Goal: Navigation & Orientation: Find specific page/section

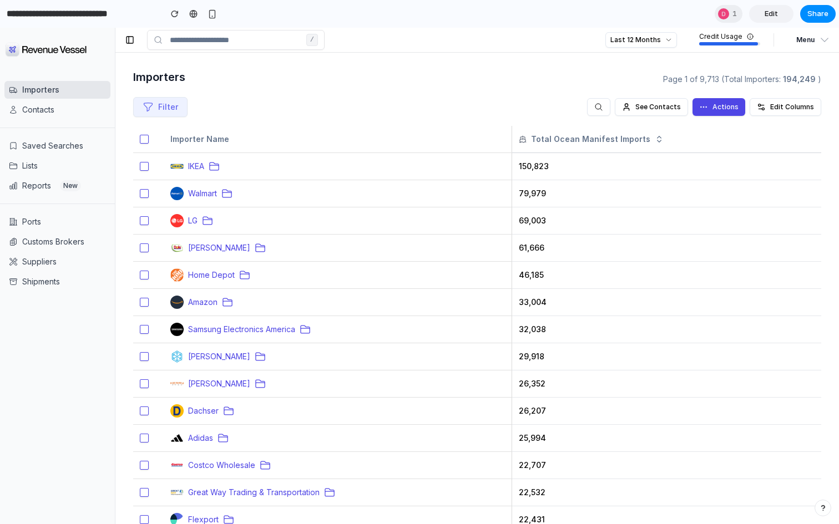
click at [801, 52] on div "/ Last 12 Months Credit Usage Menu" at bounding box center [477, 40] width 724 height 25
click at [801, 50] on div "Last 12 Months Credit Usage Menu" at bounding box center [714, 40] width 234 height 24
click at [801, 47] on button "Menu" at bounding box center [808, 40] width 49 height 20
click at [787, 65] on button "Set Up" at bounding box center [777, 63] width 107 height 20
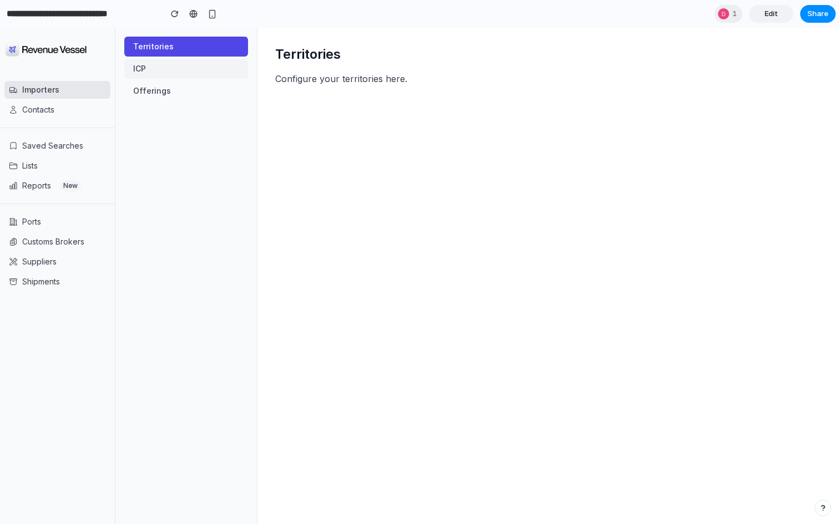
click at [162, 72] on button "ICP" at bounding box center [186, 69] width 124 height 20
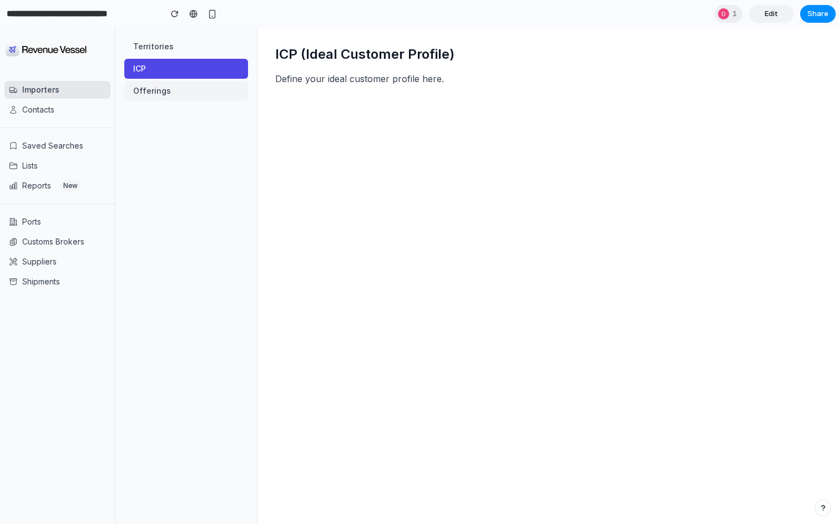
click at [162, 90] on button "Offerings" at bounding box center [186, 91] width 124 height 20
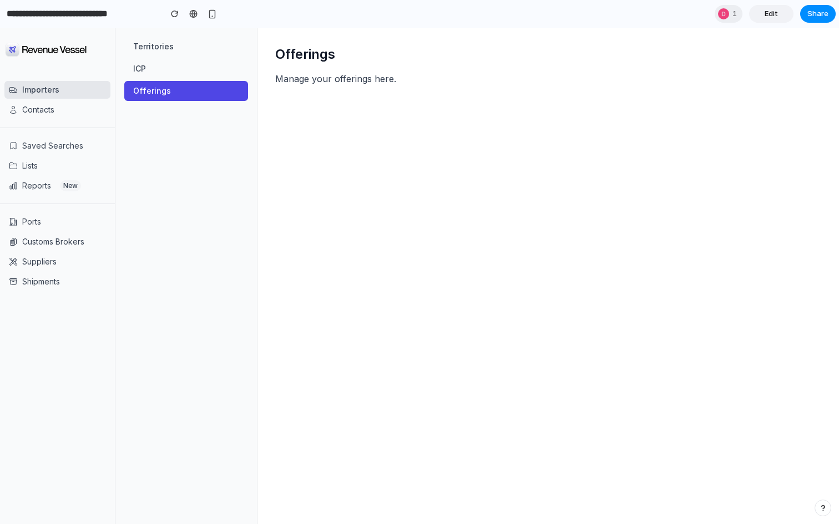
click at [175, 57] on nav "Territories ICP Offerings" at bounding box center [186, 69] width 142 height 82
click at [202, 52] on button "Territories" at bounding box center [186, 47] width 124 height 20
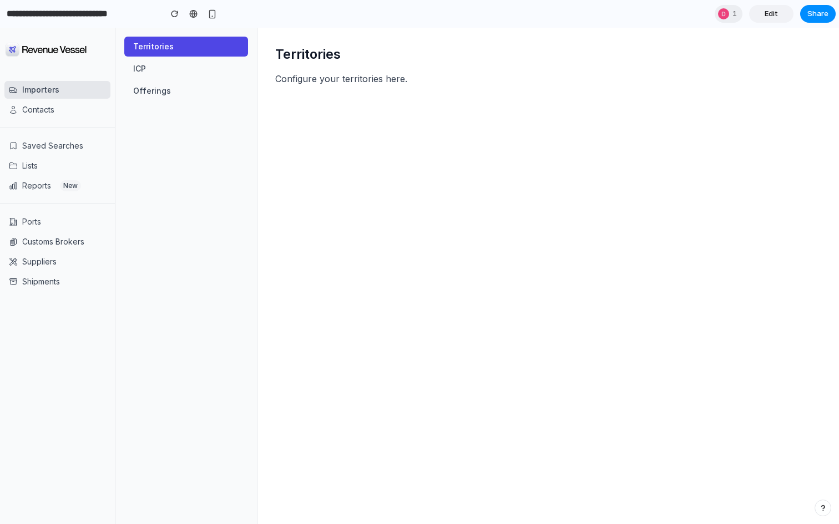
click at [216, 50] on button "Territories" at bounding box center [186, 47] width 124 height 20
click at [37, 33] on div at bounding box center [57, 50] width 106 height 36
click at [37, 83] on link "Importers" at bounding box center [57, 90] width 106 height 18
click at [37, 96] on link "Importers" at bounding box center [57, 90] width 106 height 18
click at [171, 79] on nav "Territories ICP Offerings" at bounding box center [186, 69] width 142 height 82
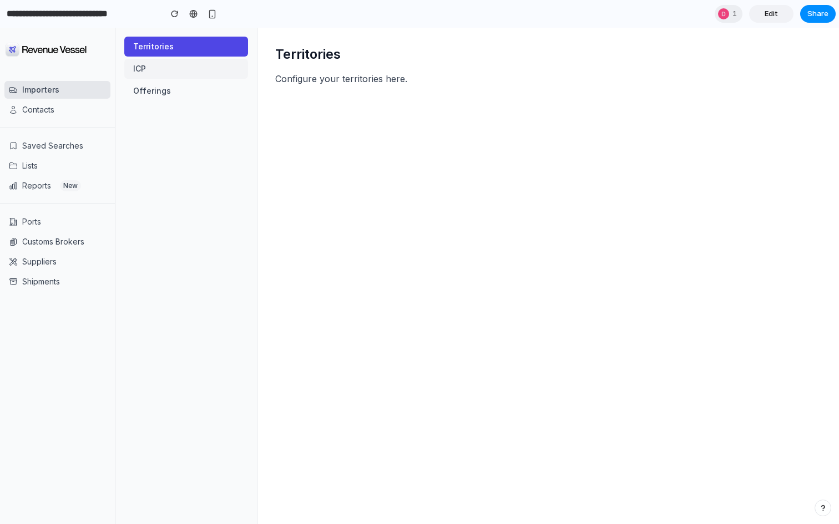
click at [171, 73] on button "ICP" at bounding box center [186, 69] width 124 height 20
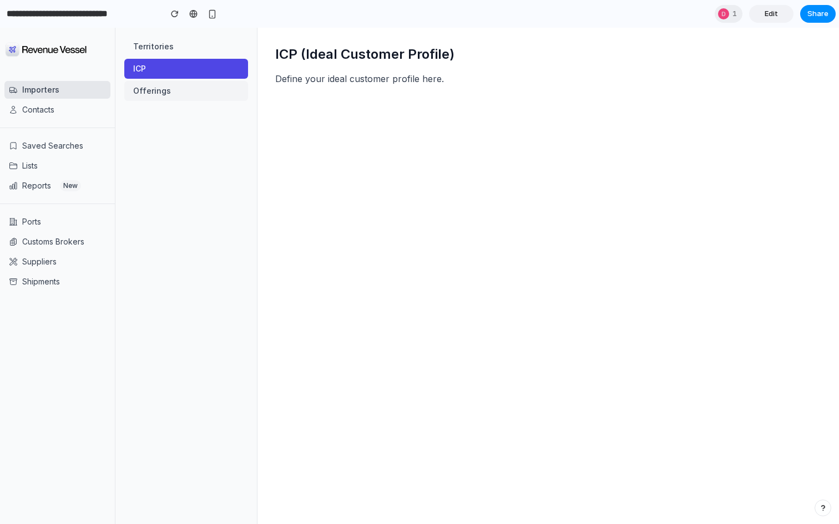
click at [171, 90] on button "Offerings" at bounding box center [186, 91] width 124 height 20
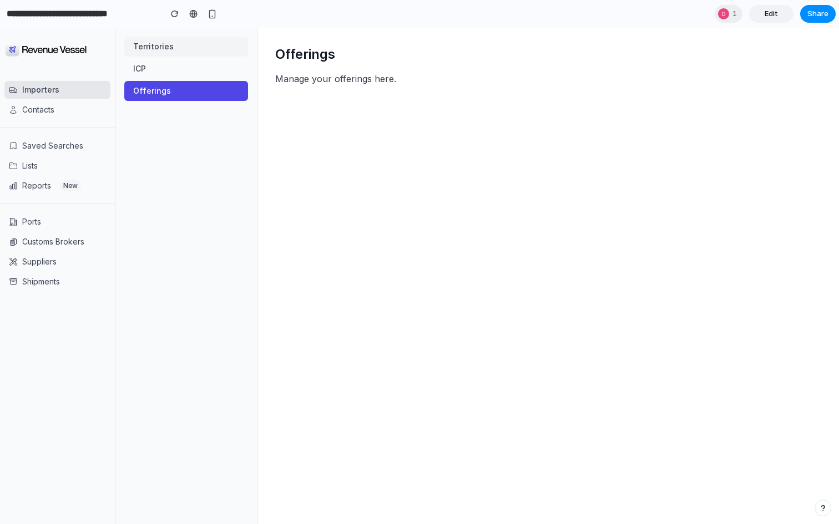
click at [189, 47] on button "Territories" at bounding box center [186, 47] width 124 height 20
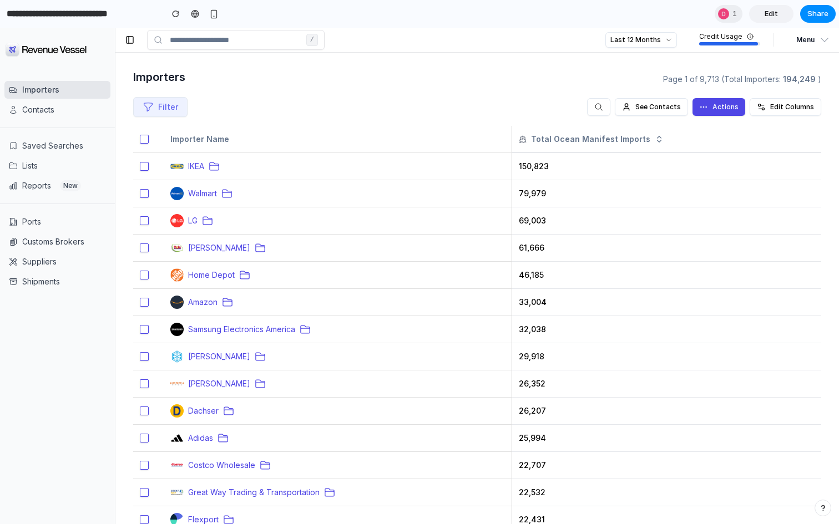
click at [671, 36] on span "Menu" at bounding box center [805, 39] width 18 height 13
click at [671, 60] on button "Set Up" at bounding box center [777, 63] width 107 height 20
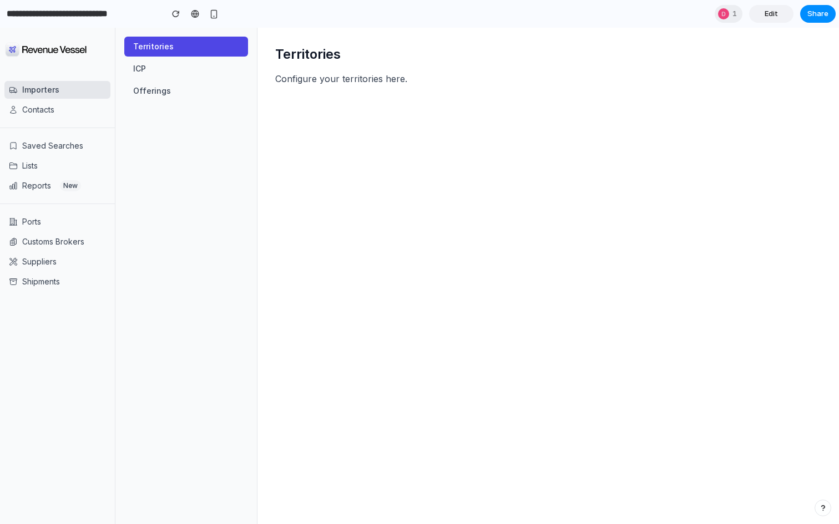
click at [321, 85] on div "Territories Configure your territories here." at bounding box center [548, 276] width 582 height 497
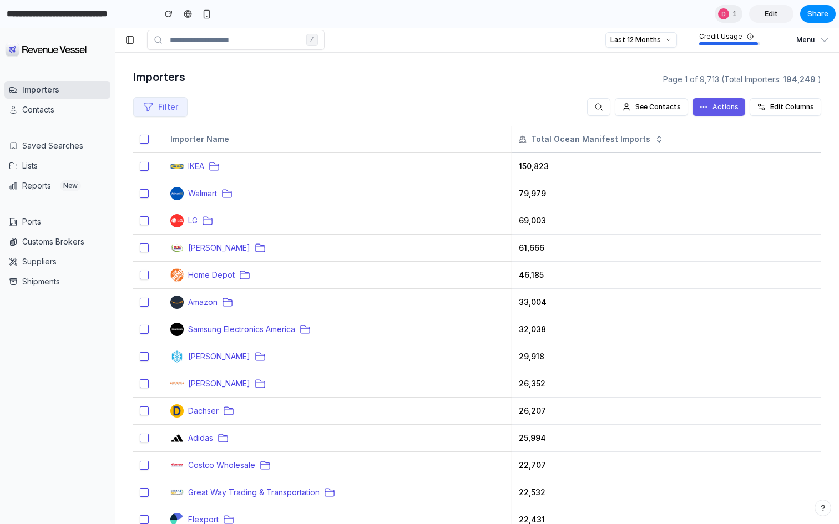
click at [671, 110] on button "Actions" at bounding box center [719, 107] width 53 height 18
click at [671, 109] on button "Actions" at bounding box center [719, 107] width 53 height 18
click at [195, 167] on span "IKEA" at bounding box center [196, 166] width 16 height 11
click at [671, 54] on main "Importers Page 1 of 9,713 (Total Importers: 194,249 ) Filter See Contacts Actio…" at bounding box center [477, 402] width 724 height 698
click at [671, 50] on div "Last 12 Months Credit Usage Menu" at bounding box center [714, 40] width 234 height 24
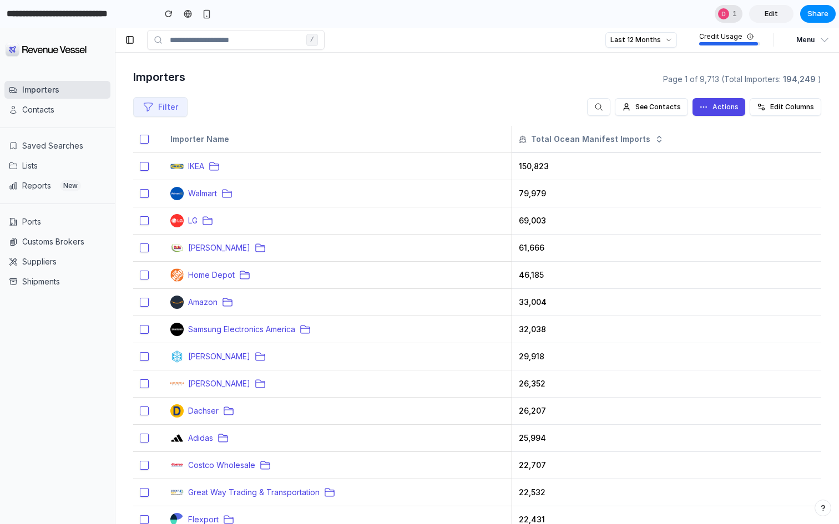
click at [671, 12] on div at bounding box center [723, 13] width 11 height 11
click at [481, 100] on div "Seen by Danny Keller" at bounding box center [419, 262] width 839 height 524
